Goal: Information Seeking & Learning: Learn about a topic

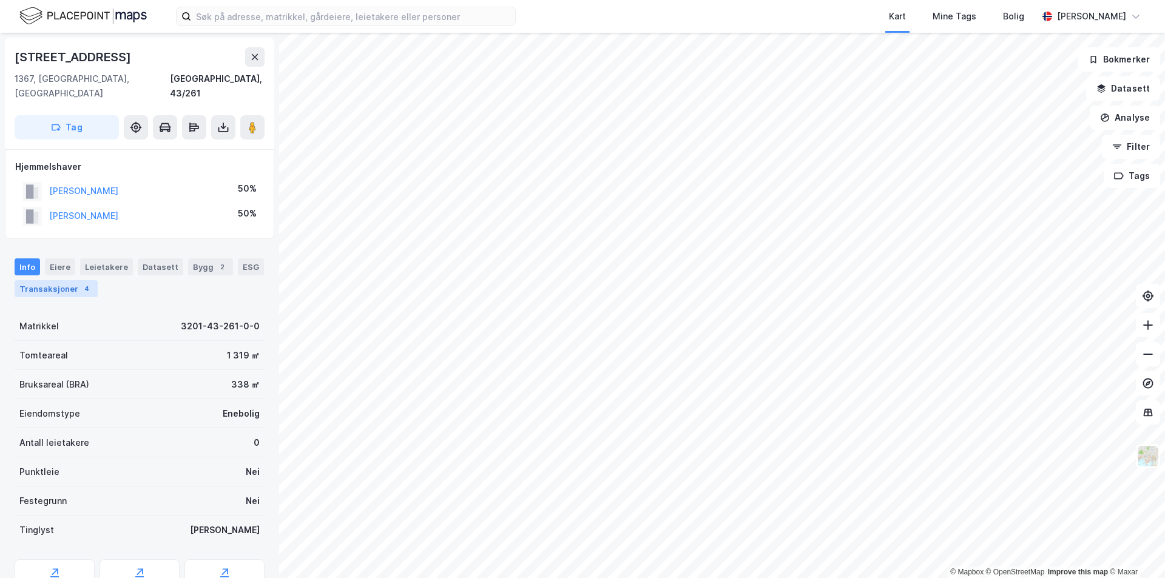
click at [53, 280] on div "Transaksjoner 4" at bounding box center [56, 288] width 83 height 17
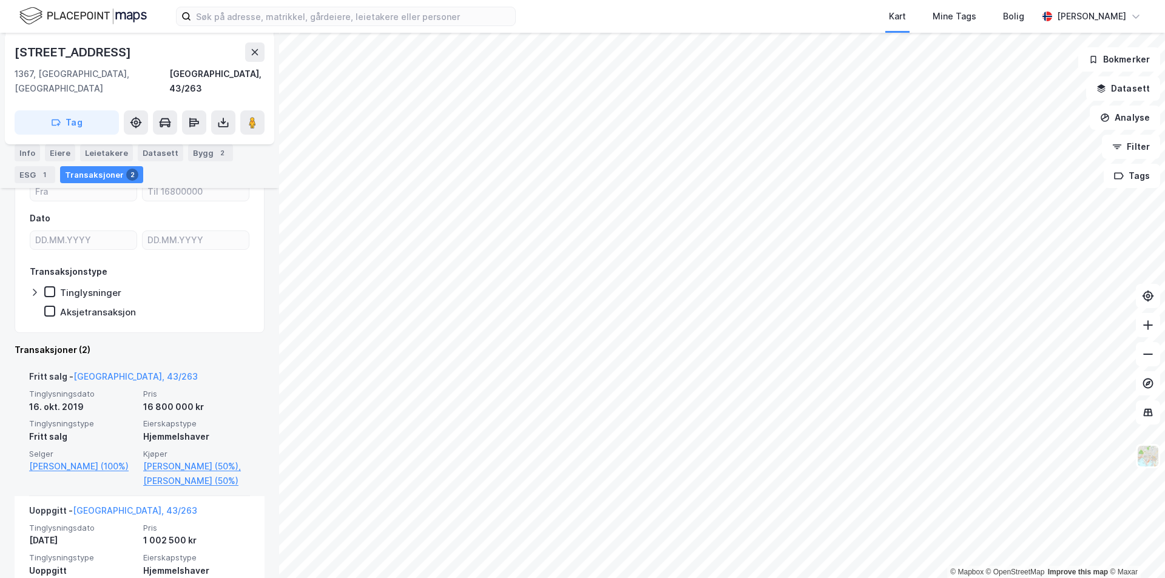
scroll to position [182, 0]
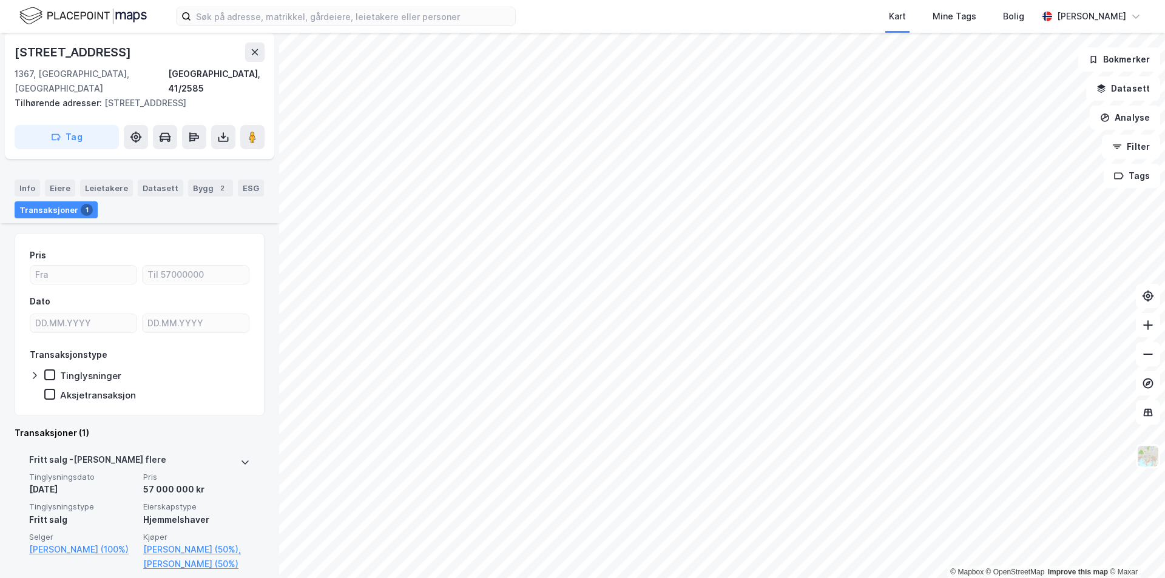
scroll to position [109, 0]
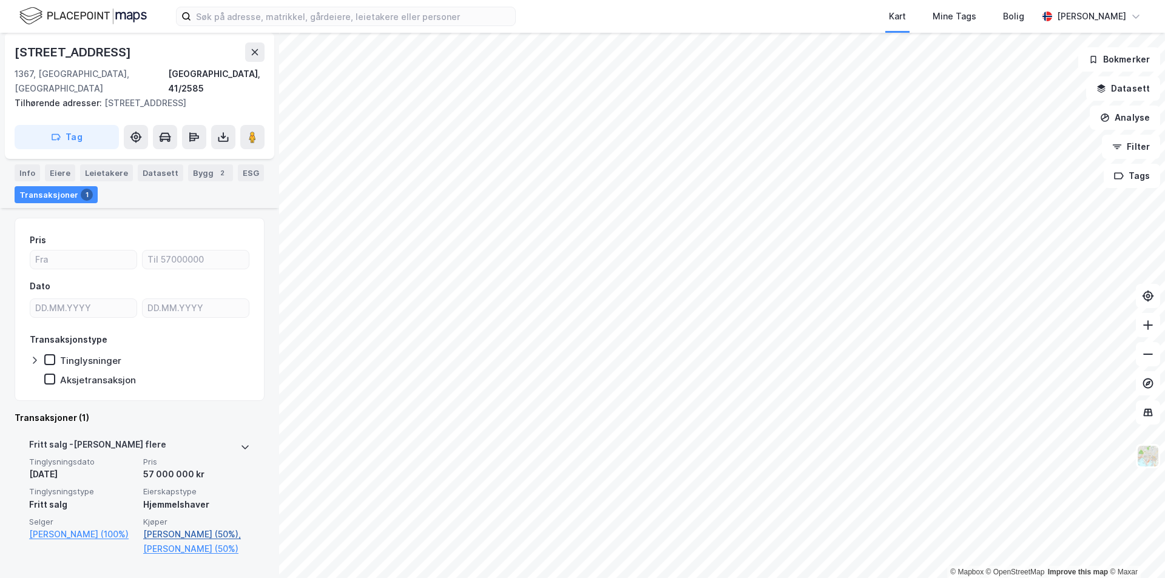
click at [183, 527] on link "[PERSON_NAME] (50%)," at bounding box center [196, 534] width 107 height 15
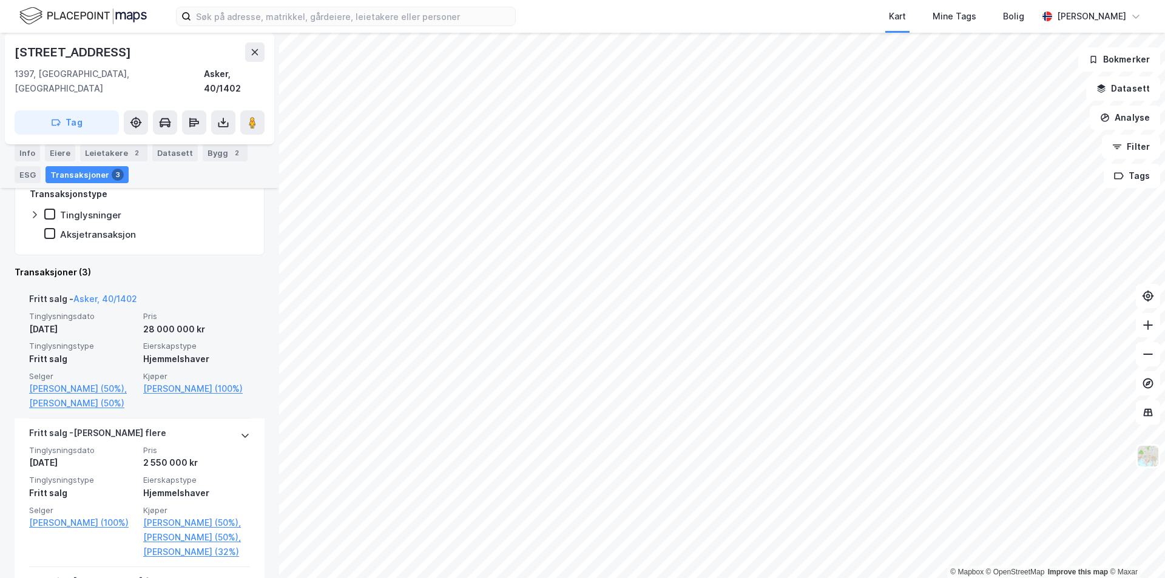
scroll to position [243, 0]
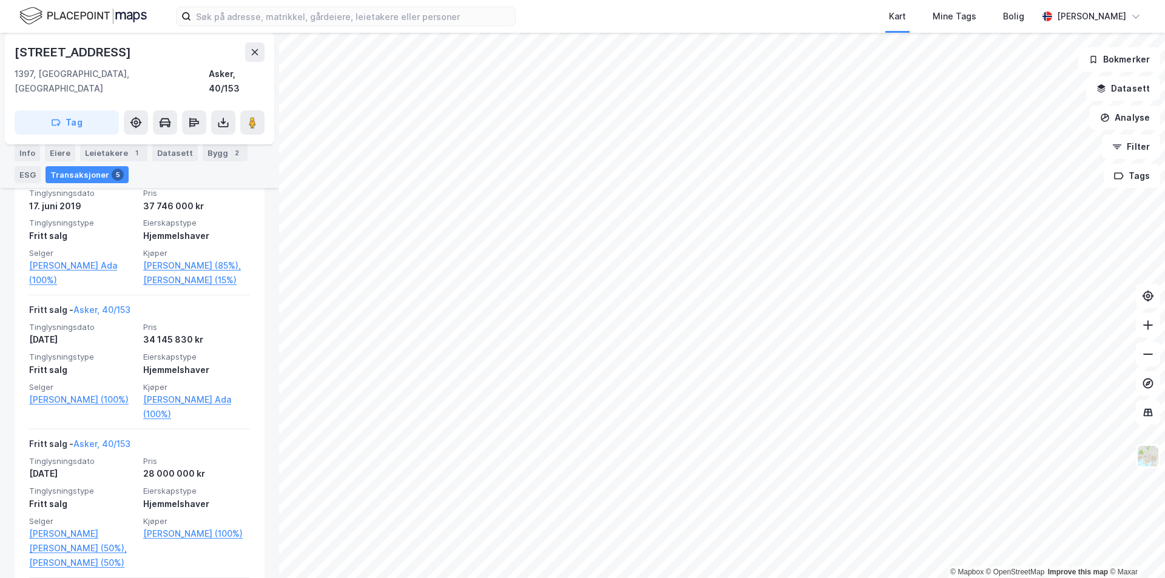
scroll to position [364, 0]
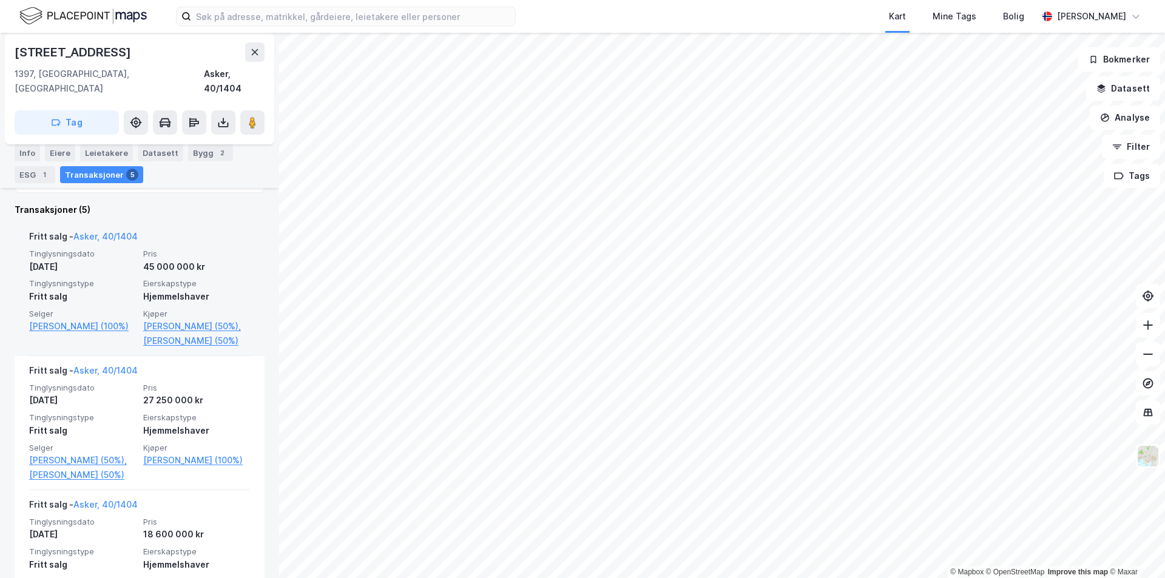
scroll to position [303, 0]
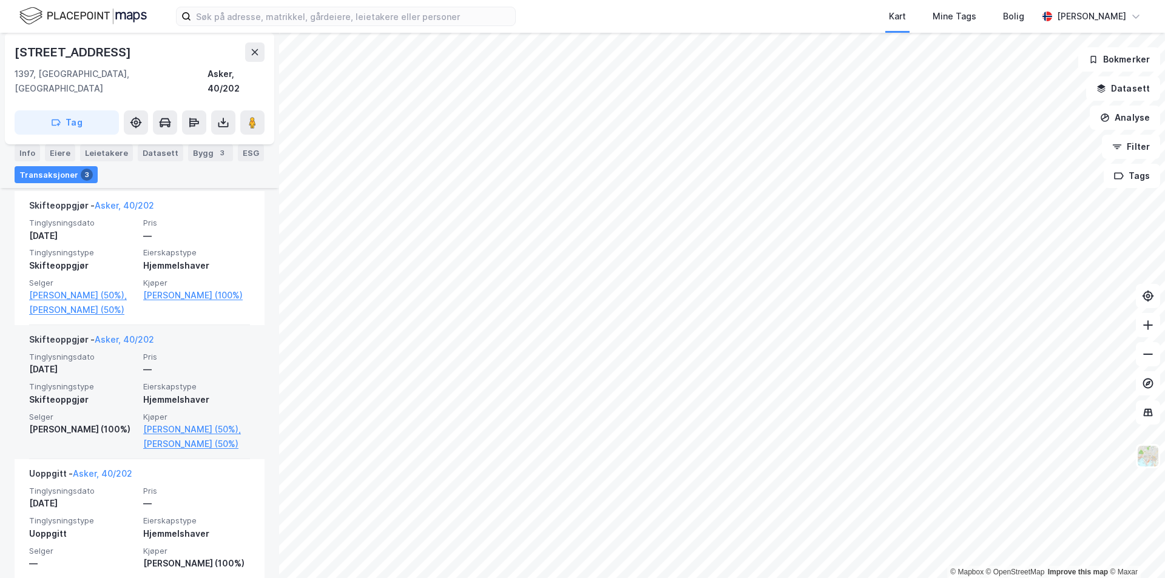
scroll to position [248, 0]
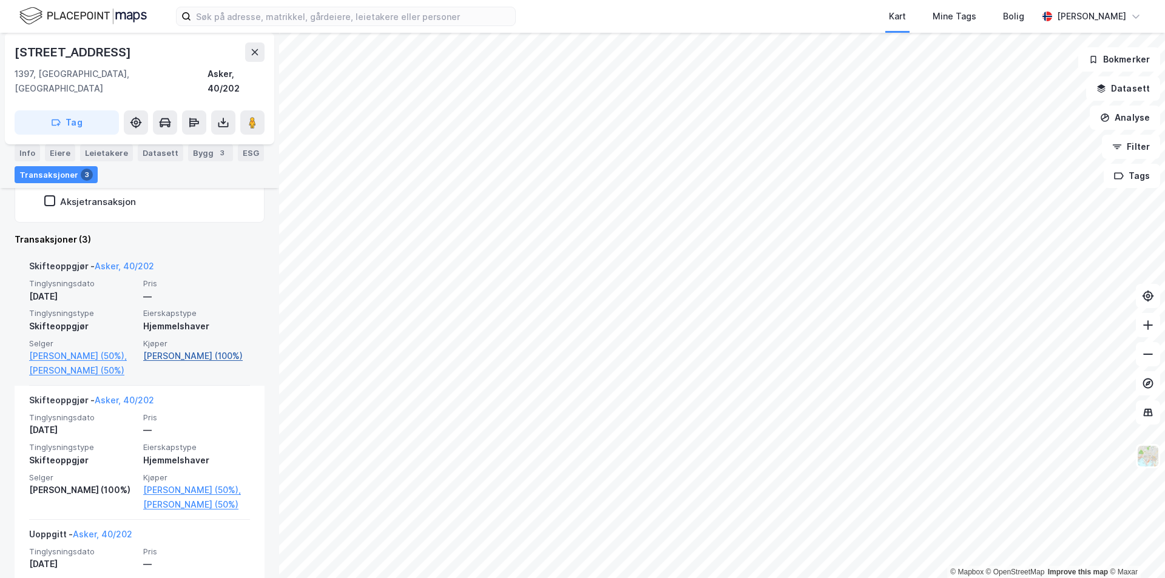
click at [176, 349] on link "[PERSON_NAME] (100%)" at bounding box center [196, 356] width 107 height 15
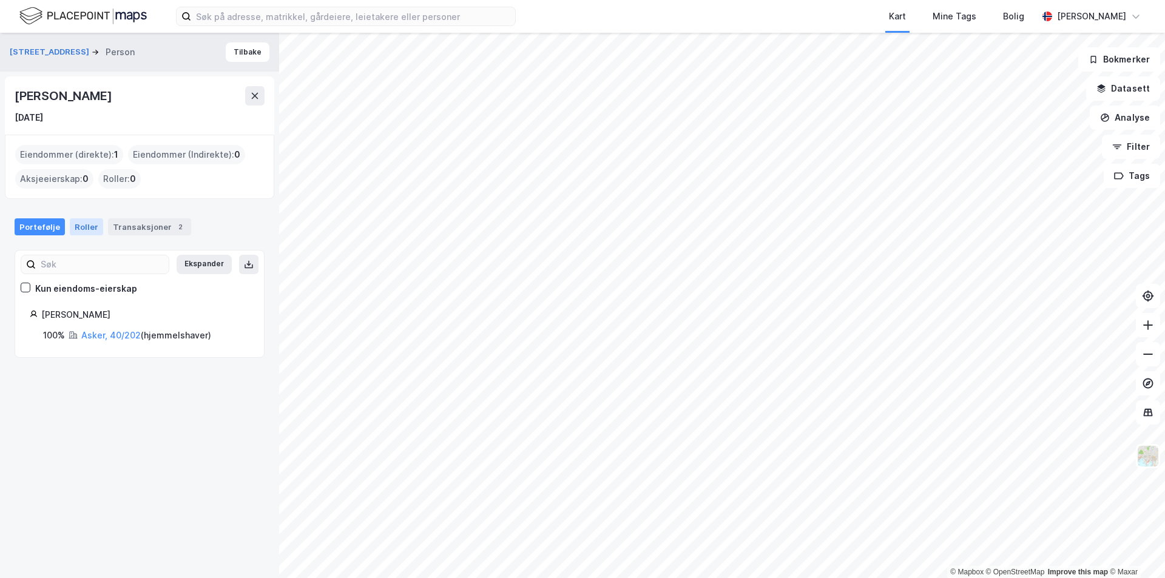
click at [83, 228] on div "Roller" at bounding box center [86, 227] width 33 height 17
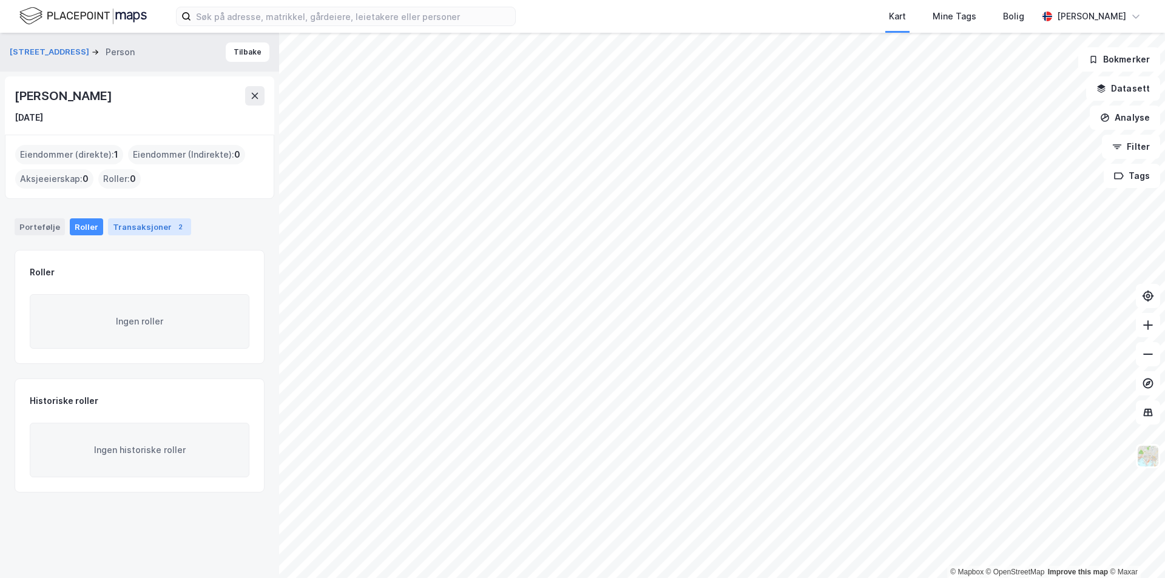
click at [126, 228] on div "Transaksjoner 2" at bounding box center [149, 227] width 83 height 17
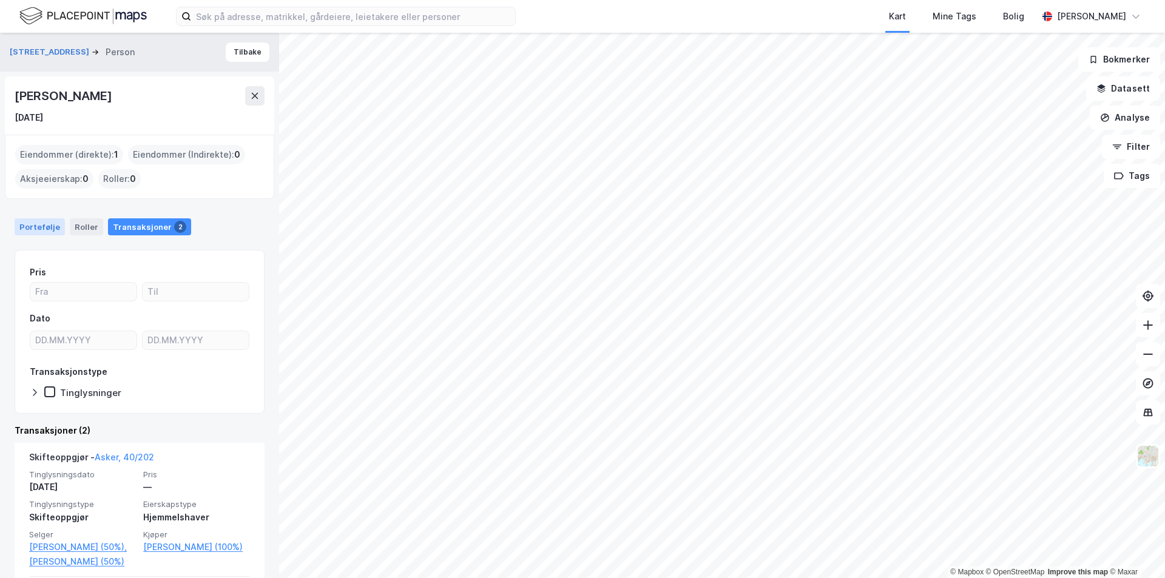
click at [46, 228] on div "Portefølje" at bounding box center [40, 227] width 50 height 17
